Goal: Task Accomplishment & Management: Use online tool/utility

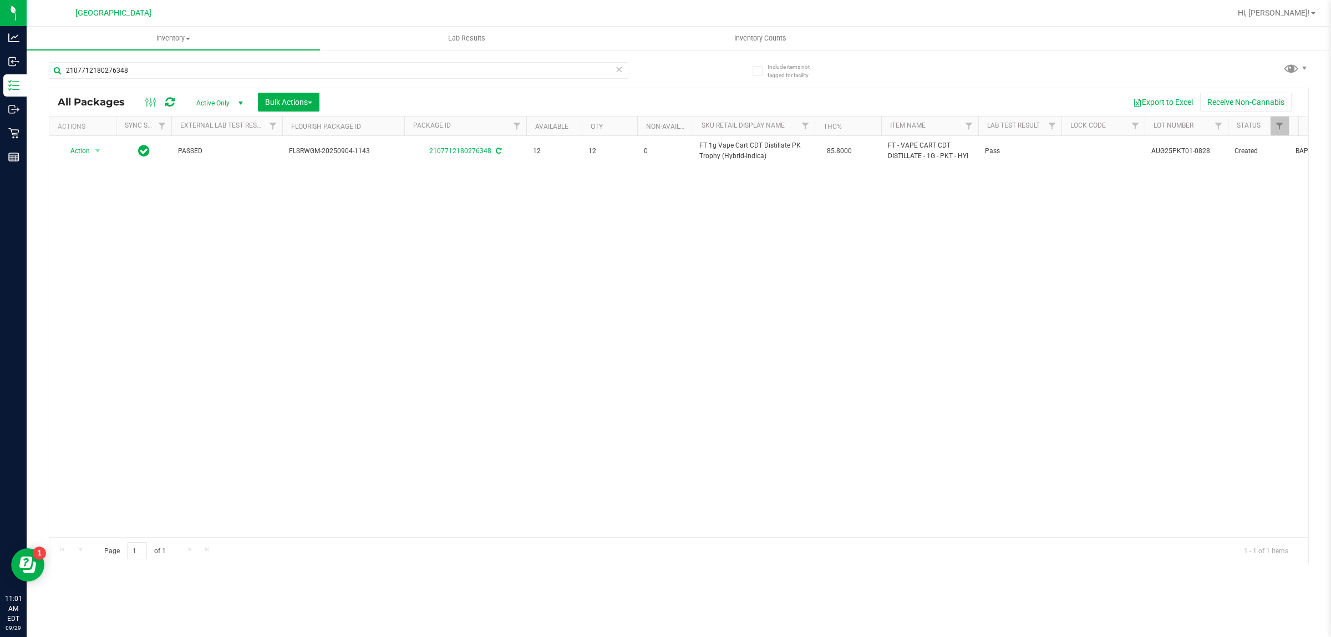
click at [472, 86] on div "2107712180276348" at bounding box center [338, 75] width 579 height 26
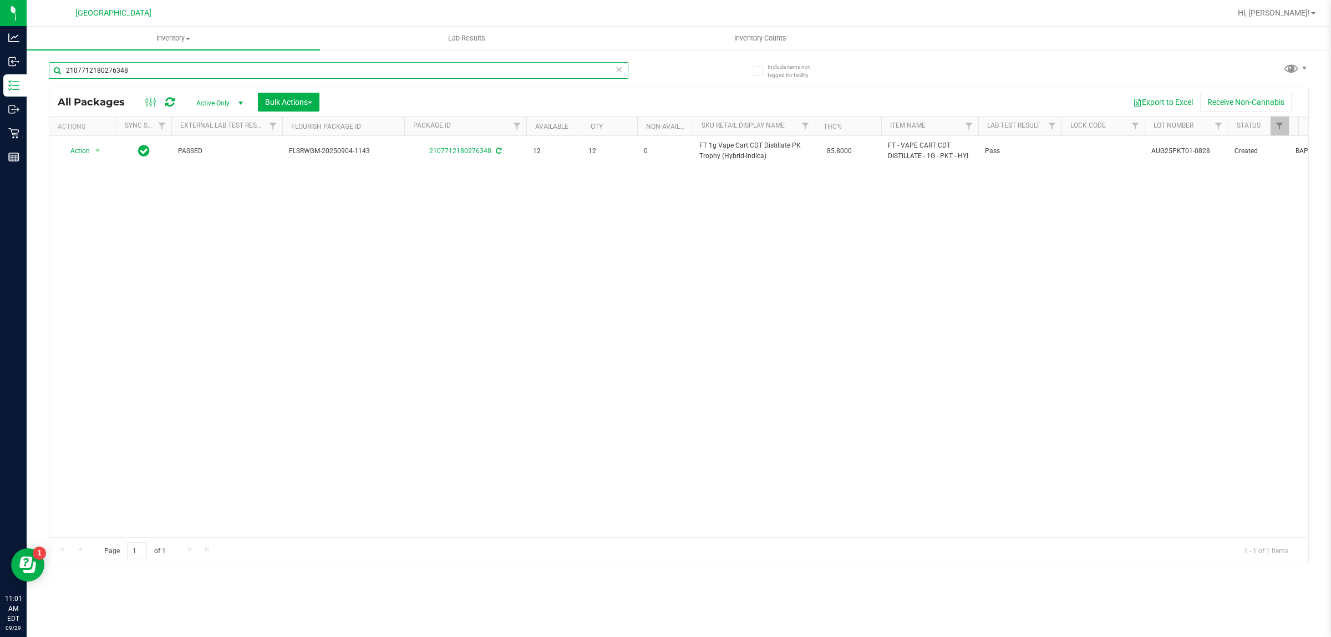
click at [470, 74] on input "2107712180276348" at bounding box center [338, 70] width 579 height 17
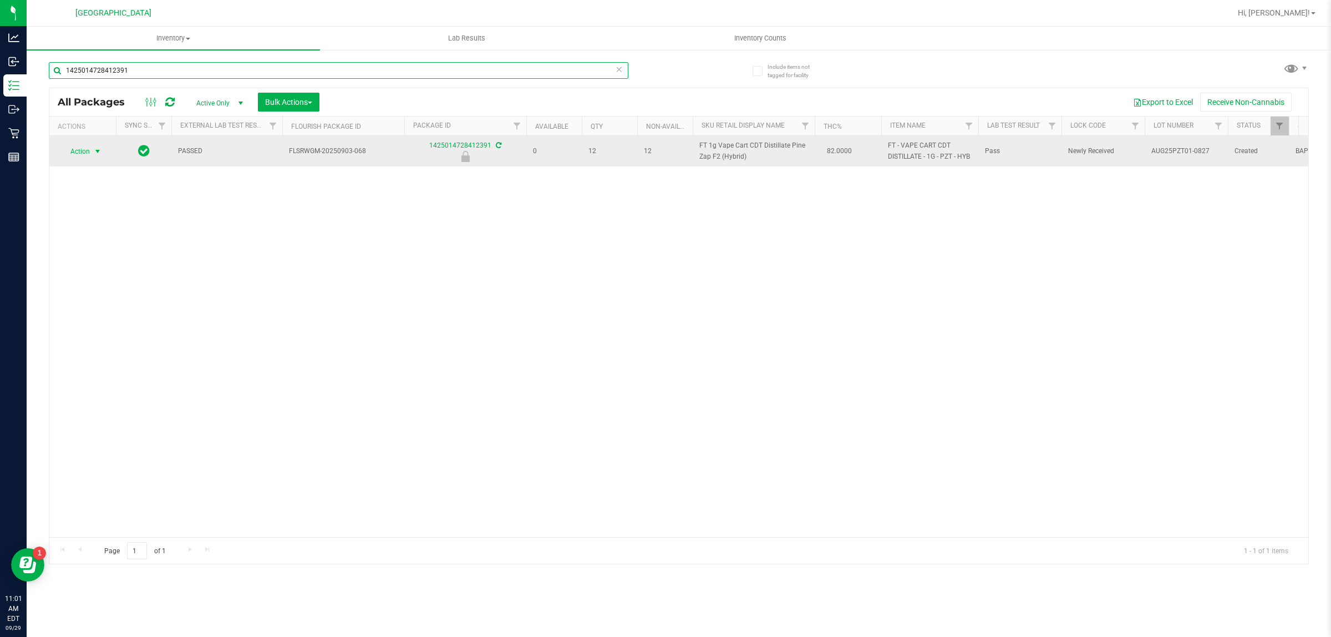
type input "1425014728412391"
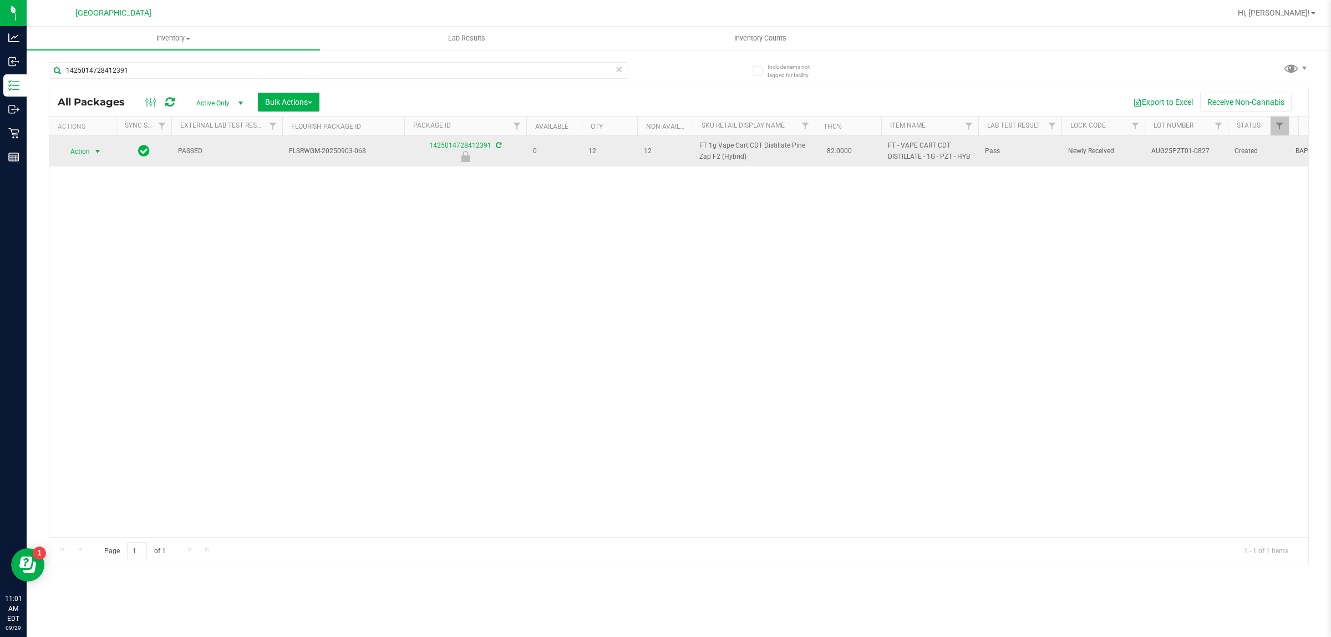
click at [98, 151] on span "select" at bounding box center [97, 151] width 9 height 9
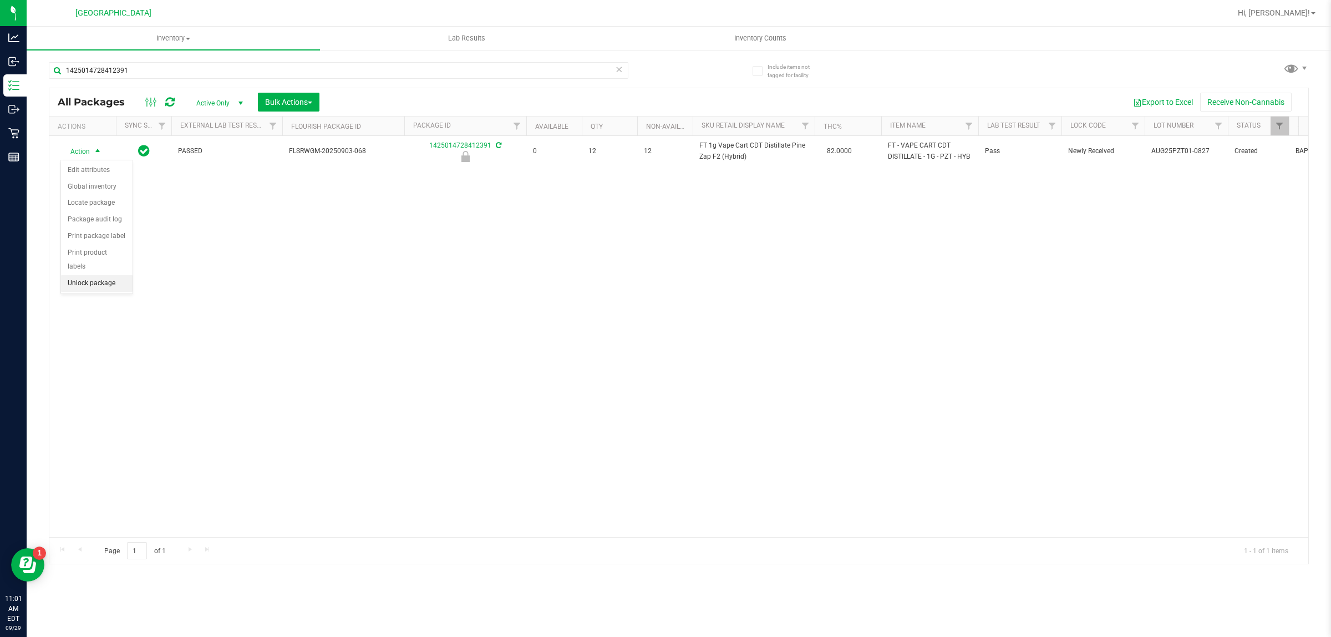
click at [111, 275] on li "Unlock package" at bounding box center [97, 283] width 72 height 17
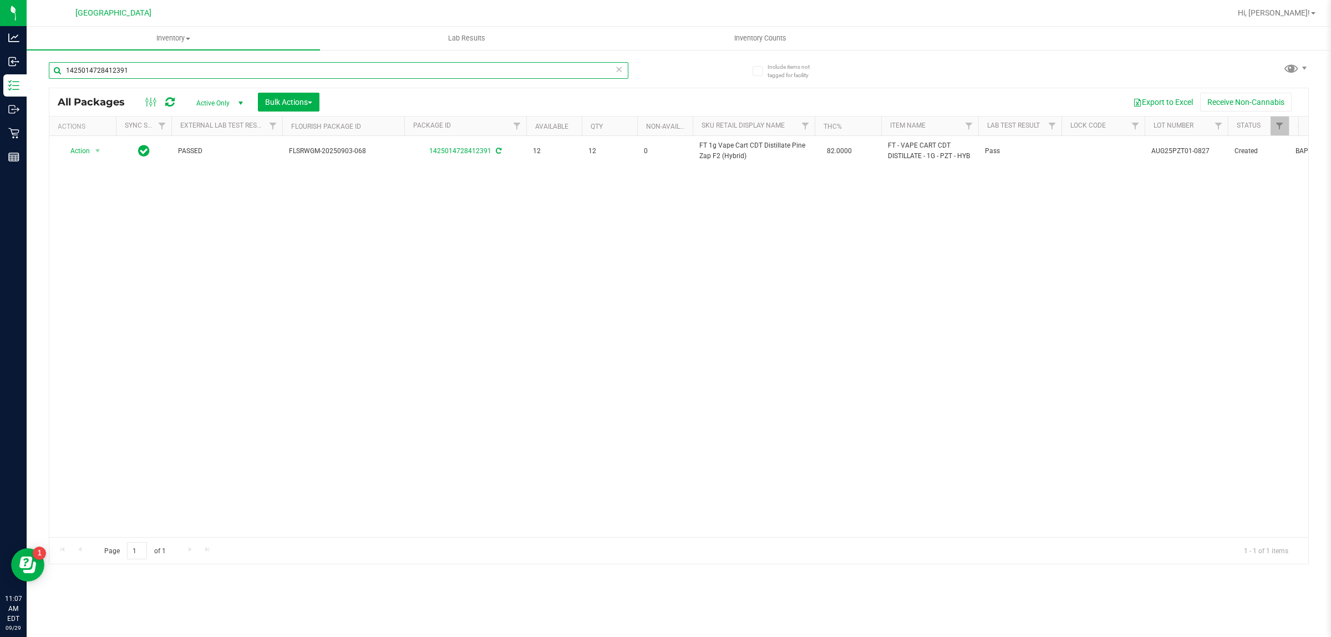
click at [151, 72] on input "1425014728412391" at bounding box center [338, 70] width 579 height 17
click at [152, 72] on input "1425014728412391" at bounding box center [338, 70] width 579 height 17
type input "2932472319780505"
type input "[DATE]"
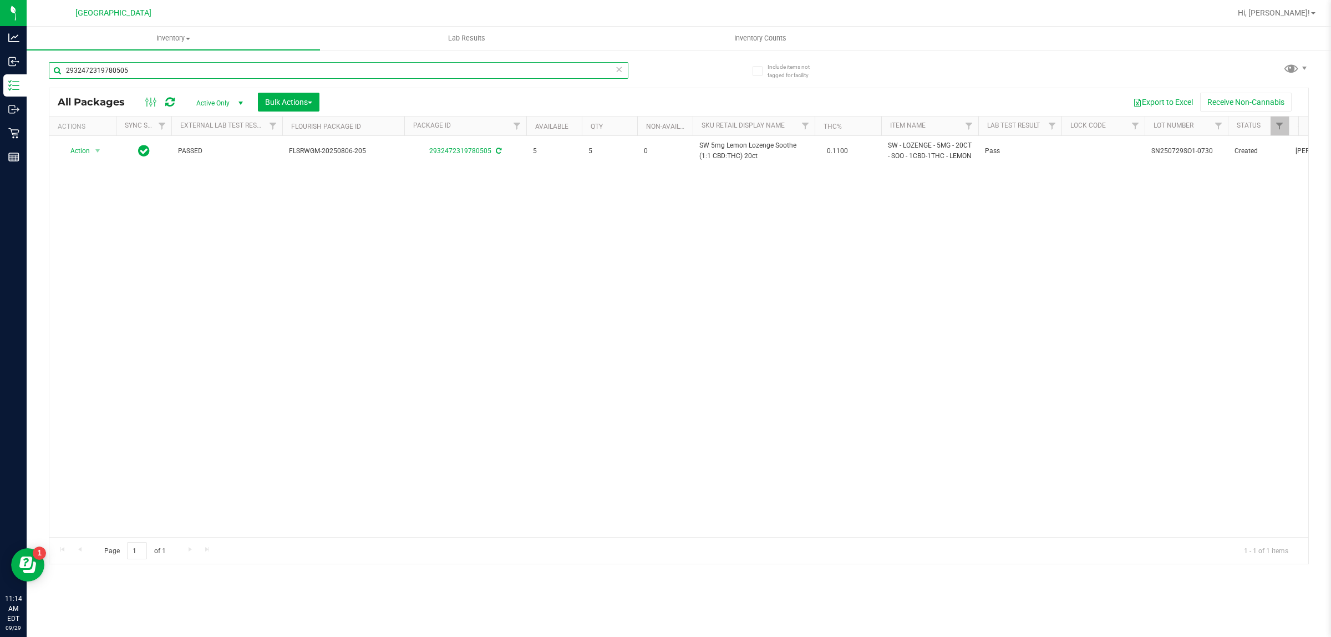
click at [530, 68] on input "2932472319780505" at bounding box center [338, 70] width 579 height 17
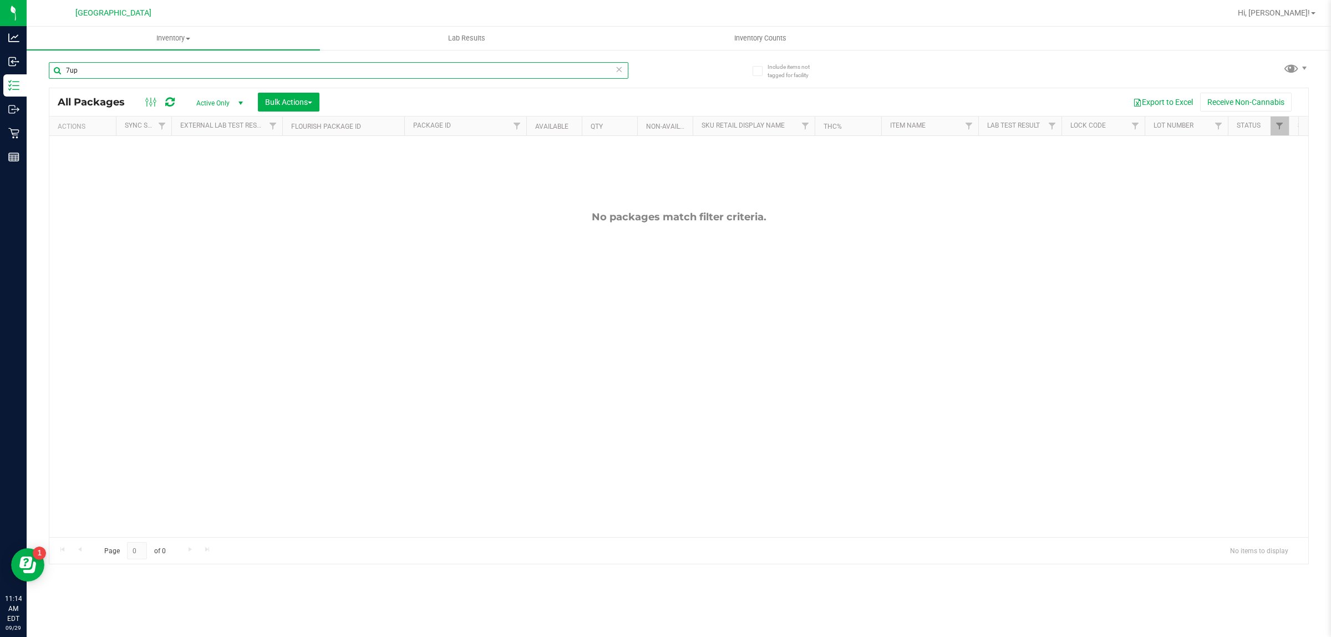
click at [564, 69] on input "7up" at bounding box center [338, 70] width 579 height 17
click at [564, 68] on input "7up" at bounding box center [338, 70] width 579 height 17
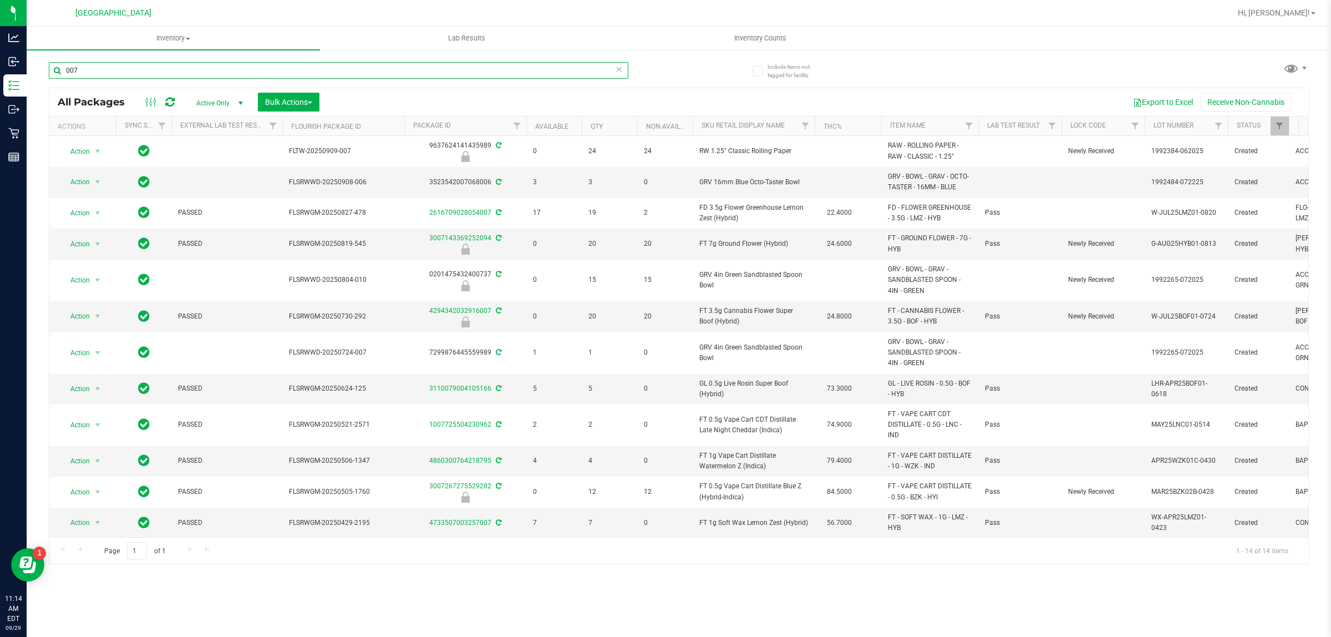
click at [417, 76] on input "007" at bounding box center [338, 70] width 579 height 17
click at [418, 76] on input "007" at bounding box center [338, 70] width 579 height 17
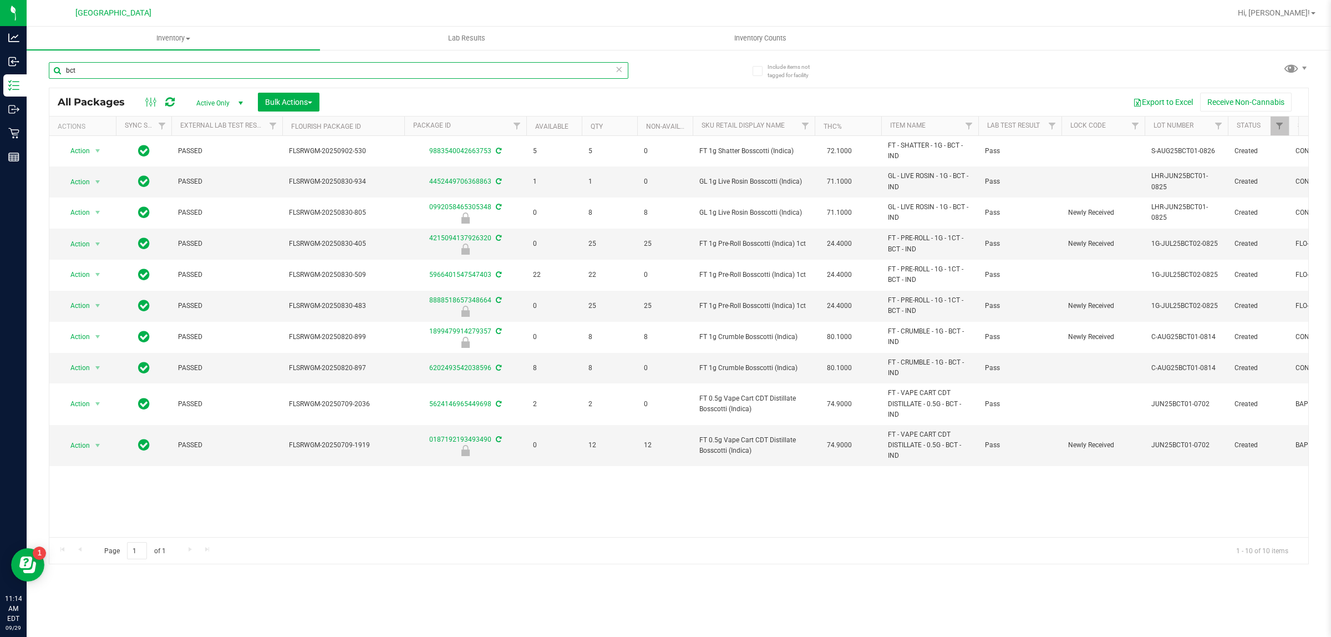
click at [485, 72] on input "bct" at bounding box center [338, 70] width 579 height 17
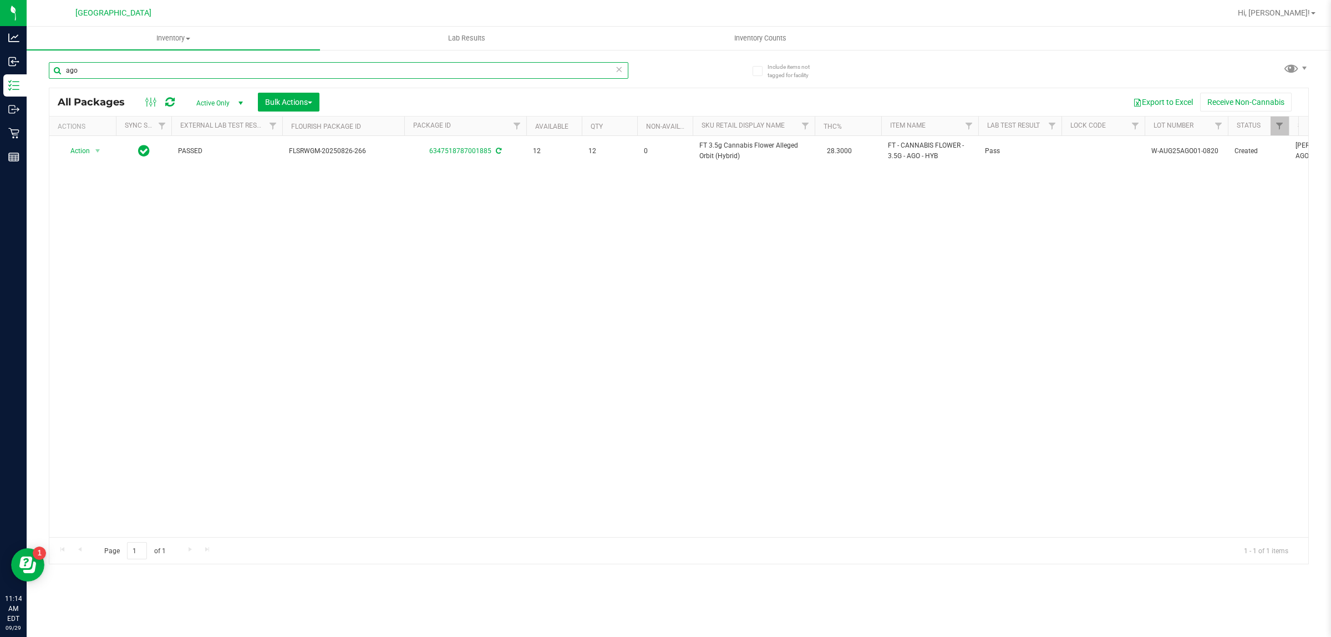
click at [418, 67] on input "ago" at bounding box center [338, 70] width 579 height 17
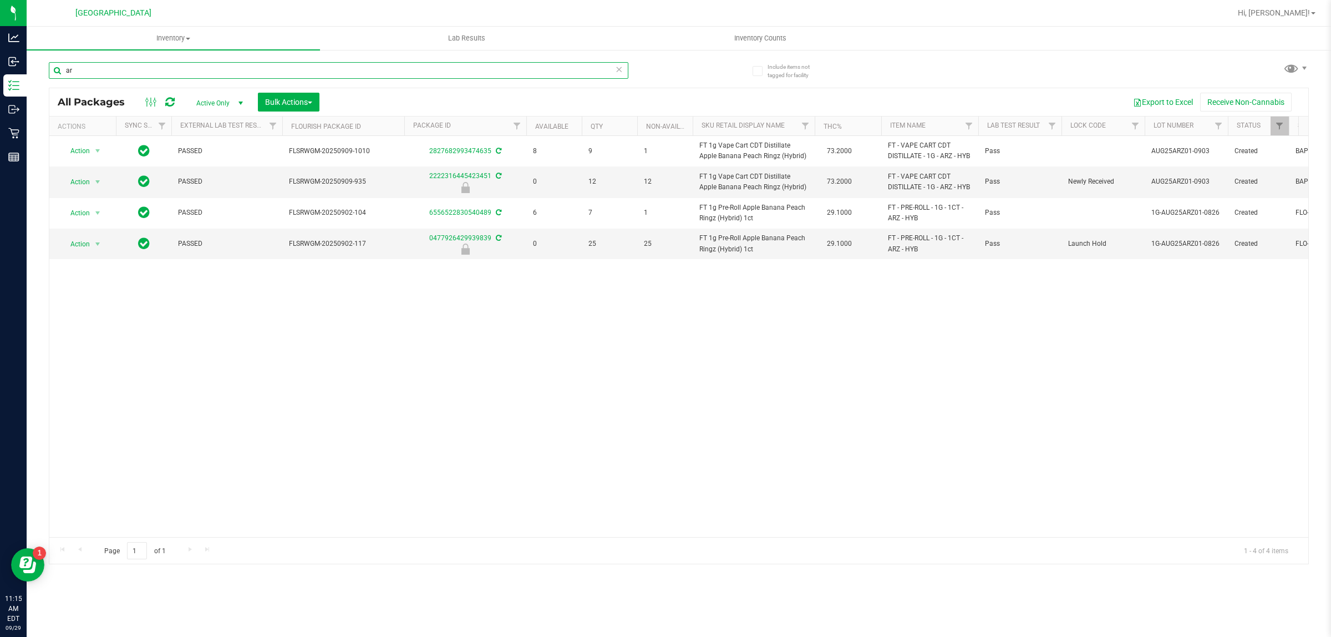
type input "a"
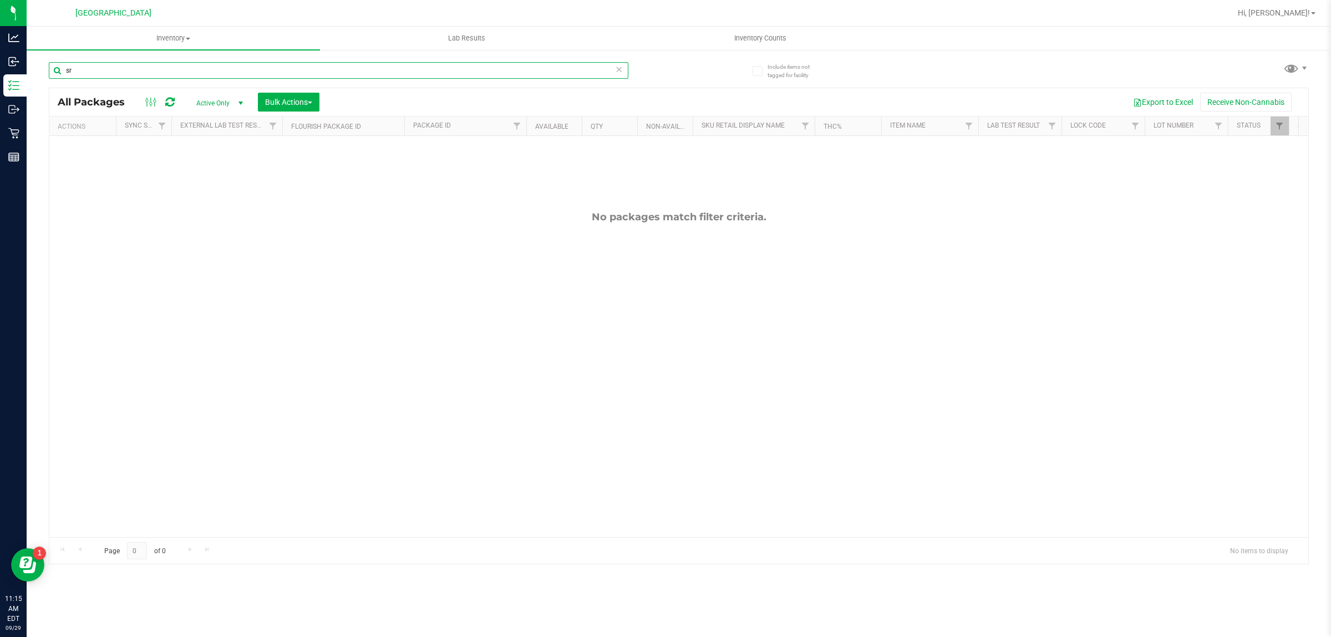
type input "s"
type input "srz"
